Goal: Navigation & Orientation: Go to known website

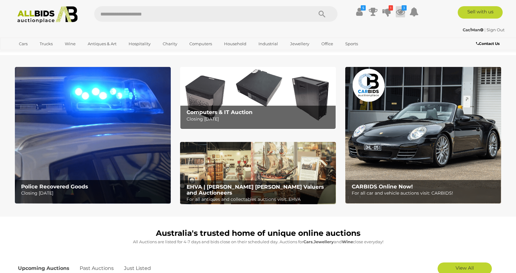
click at [398, 12] on icon at bounding box center [400, 11] width 9 height 11
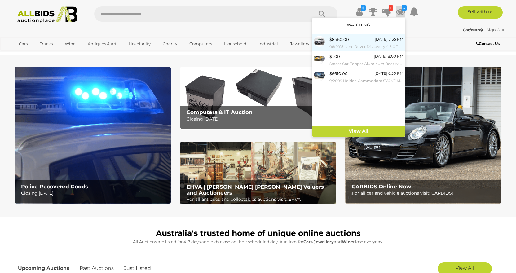
click at [362, 39] on div "$8460.00 [DATE] 7:35 PM 06/2015 Land Rover Discovery 4 3.0 TDV6 (4x4) MY15 4D W…" at bounding box center [366, 43] width 74 height 14
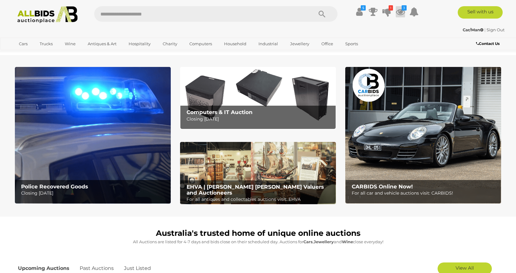
click at [400, 11] on icon at bounding box center [400, 11] width 9 height 11
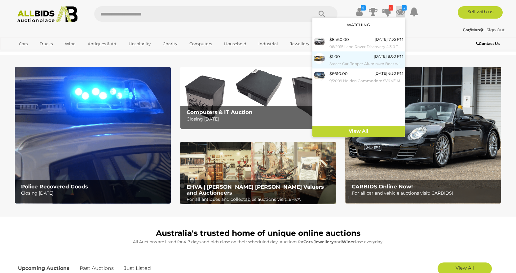
click at [349, 59] on div "$1.00 Tomorrow 8:00 PM Stacer Car-Topper Aluminum Boat with Outboard Motor" at bounding box center [366, 60] width 74 height 14
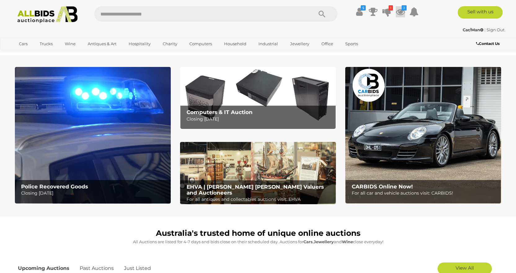
click at [401, 11] on icon at bounding box center [400, 11] width 9 height 11
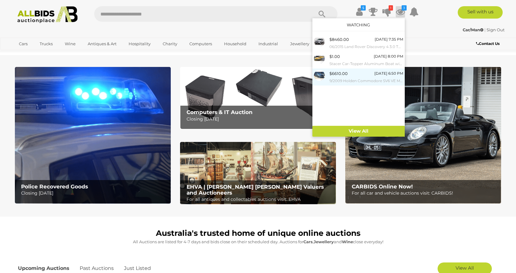
click at [374, 76] on div "[DATE] 6:50 PM" at bounding box center [388, 73] width 29 height 7
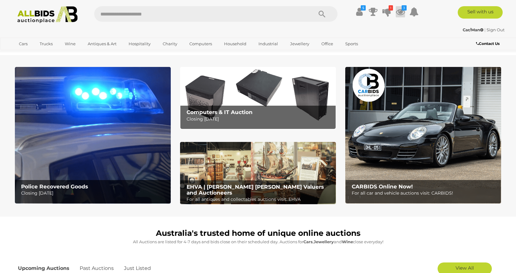
click at [401, 11] on icon at bounding box center [400, 11] width 9 height 11
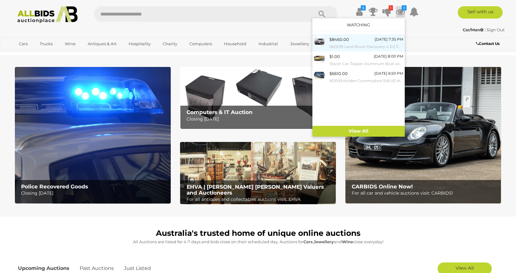
click at [352, 41] on div "$8460.00 [DATE] 7:35 PM 06/2015 Land Rover Discovery 4 3.0 TDV6 (4x4) MY15 4D W…" at bounding box center [366, 43] width 74 height 14
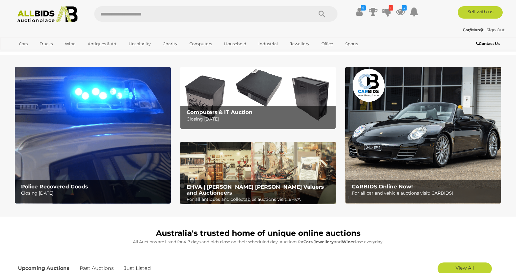
click at [402, 190] on p "For all car and vehicle auctions visit: CARBIDS!" at bounding box center [425, 193] width 146 height 8
click at [401, 13] on icon at bounding box center [400, 11] width 9 height 11
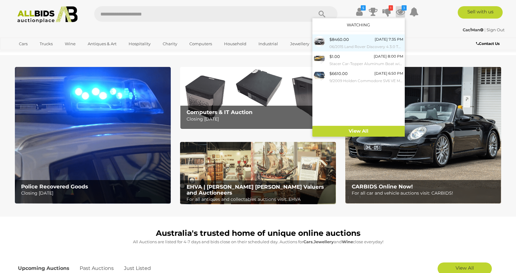
click at [365, 41] on div "$8460.00 [DATE] 7:35 PM 06/2015 Land Rover Discovery 4 3.0 TDV6 (4x4) MY15 4D W…" at bounding box center [366, 43] width 74 height 14
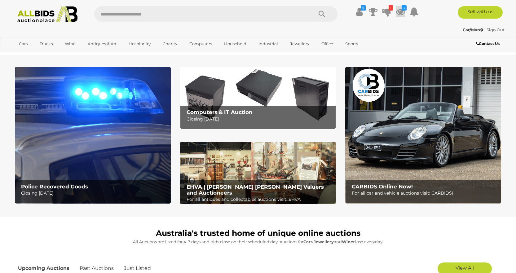
click at [399, 9] on icon at bounding box center [400, 11] width 9 height 11
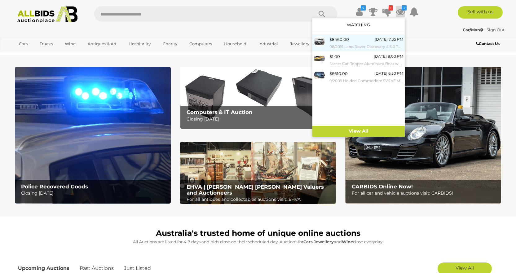
click at [354, 41] on div "$8460.00 [DATE] 7:35 PM 06/2015 Land Rover Discovery 4 3.0 TDV6 (4x4) MY15 4D W…" at bounding box center [366, 43] width 74 height 14
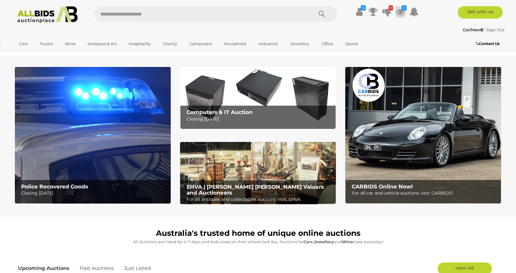
click at [399, 10] on icon at bounding box center [400, 11] width 9 height 11
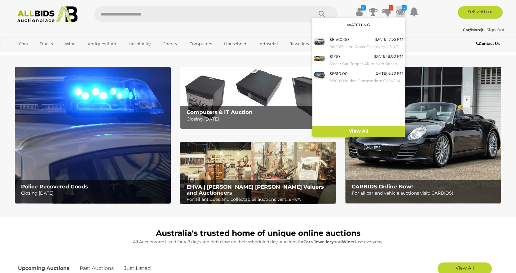
click at [399, 10] on icon at bounding box center [400, 11] width 9 height 11
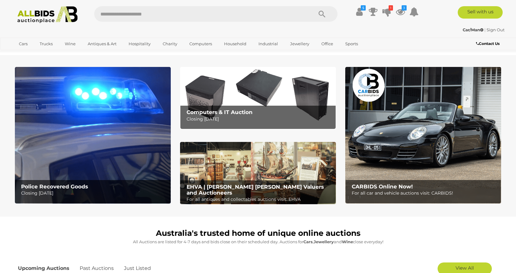
click at [383, 190] on p "For all car and vehicle auctions visit: CARBIDS!" at bounding box center [425, 193] width 146 height 8
click at [401, 11] on icon at bounding box center [400, 11] width 9 height 11
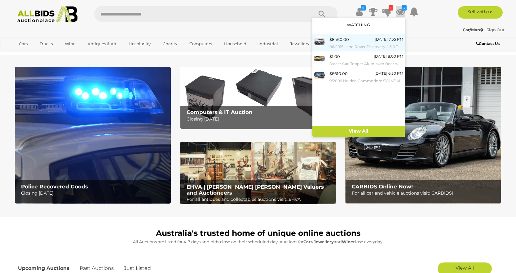
click at [346, 41] on span "$8460.00" at bounding box center [339, 39] width 20 height 5
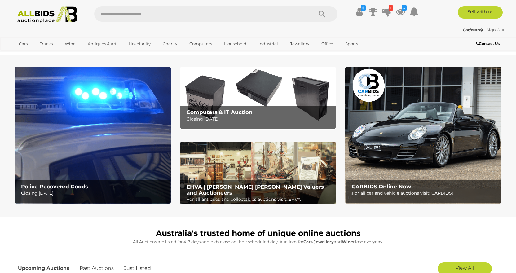
click at [389, 180] on div "CARBIDS Online Now! For all car and vehicle auctions visit: CARBIDS!" at bounding box center [424, 190] width 152 height 20
click at [381, 186] on b "CARBIDS Online Now!" at bounding box center [382, 186] width 61 height 6
